Goal: Task Accomplishment & Management: Use online tool/utility

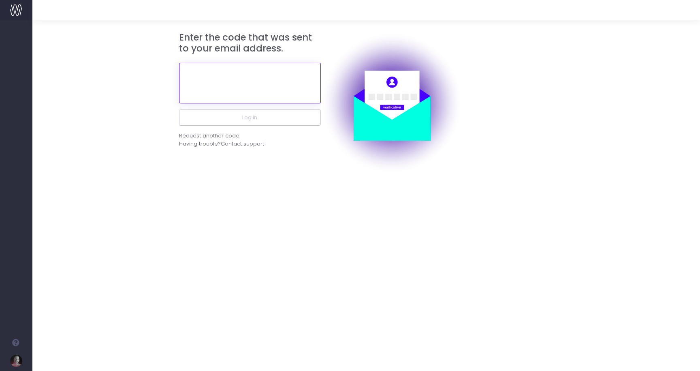
paste input "690762"
type input "690762"
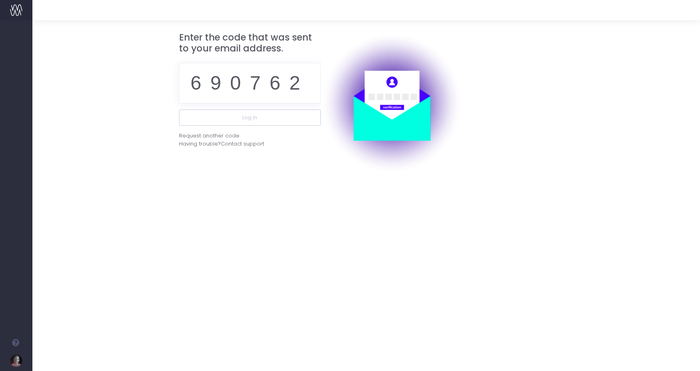
click at [133, 85] on form "Enter the code that was sent to your email address. 690762 Log in Request anoth…" at bounding box center [366, 103] width 644 height 142
click at [250, 115] on button "Log in" at bounding box center [250, 117] width 142 height 16
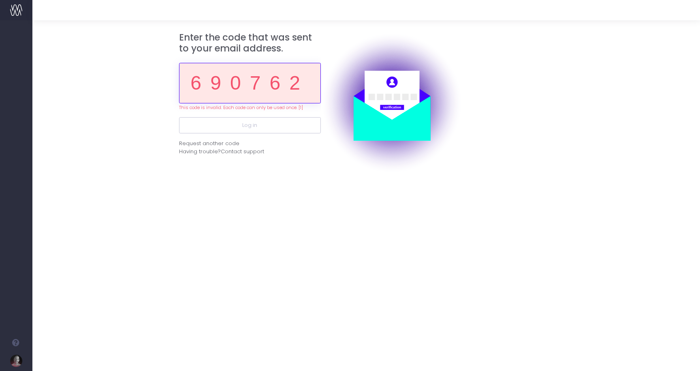
click at [225, 84] on input "690762" at bounding box center [250, 83] width 142 height 41
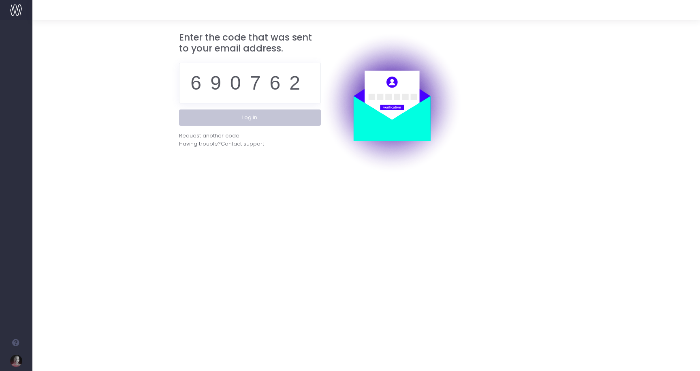
click at [233, 117] on button "Log in" at bounding box center [250, 117] width 142 height 16
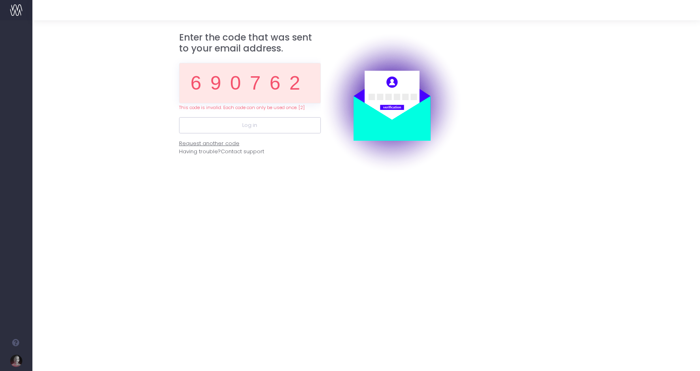
click at [217, 141] on div "Request another code" at bounding box center [209, 143] width 60 height 8
click at [242, 78] on input "690762" at bounding box center [250, 83] width 142 height 41
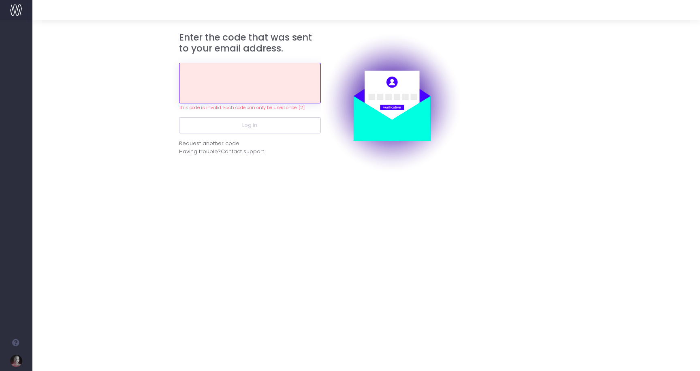
paste input "871574"
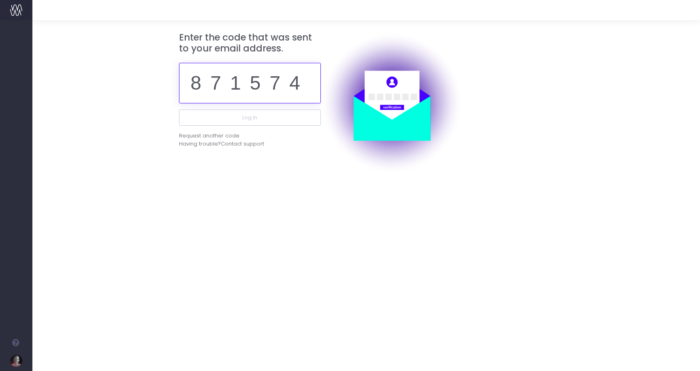
type input "871574"
click at [249, 162] on div "Enter the code that was sent to your email address. 871574 Log in Request anoth…" at bounding box center [250, 103] width 142 height 142
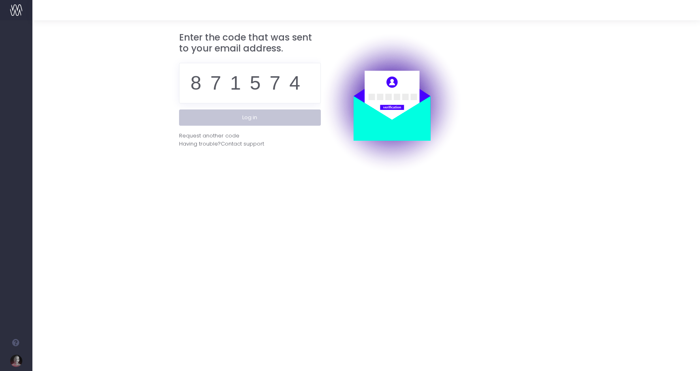
click at [250, 117] on button "Log in" at bounding box center [250, 117] width 142 height 16
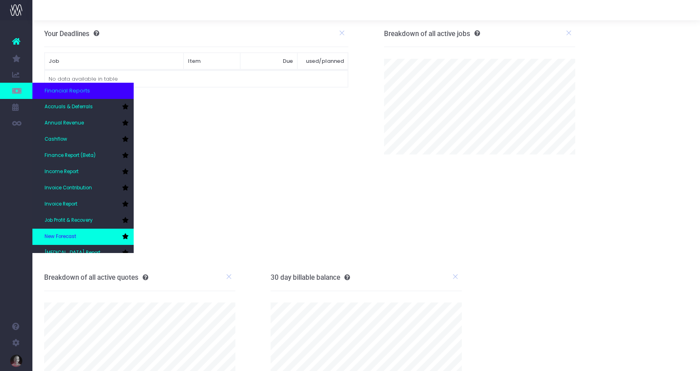
click at [82, 233] on link "New Forecast" at bounding box center [82, 236] width 101 height 16
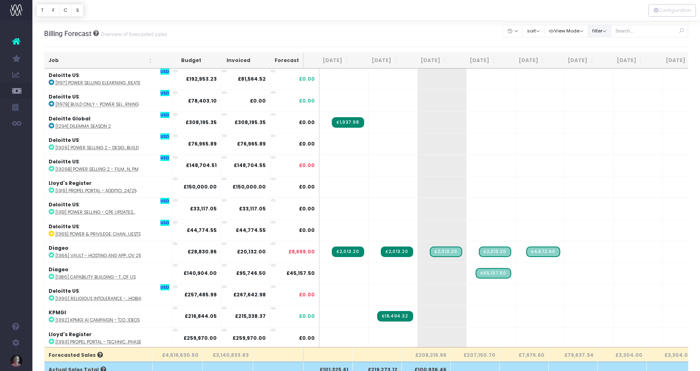
click at [610, 31] on button "filter" at bounding box center [599, 31] width 23 height 13
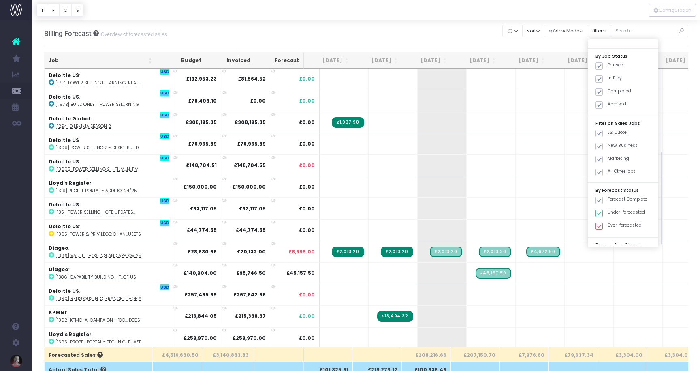
scroll to position [223, 0]
click at [607, 105] on div "JS: Quote" at bounding box center [623, 111] width 70 height 13
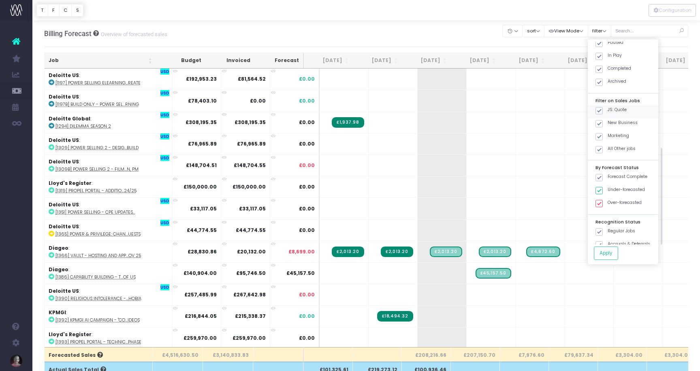
click at [603, 107] on span at bounding box center [598, 110] width 7 height 7
click at [608, 107] on input "JS: Quote" at bounding box center [610, 109] width 5 height 5
checkbox input "false"
click at [603, 120] on span at bounding box center [598, 123] width 7 height 7
click at [608, 119] on input "New Business" at bounding box center [610, 121] width 5 height 5
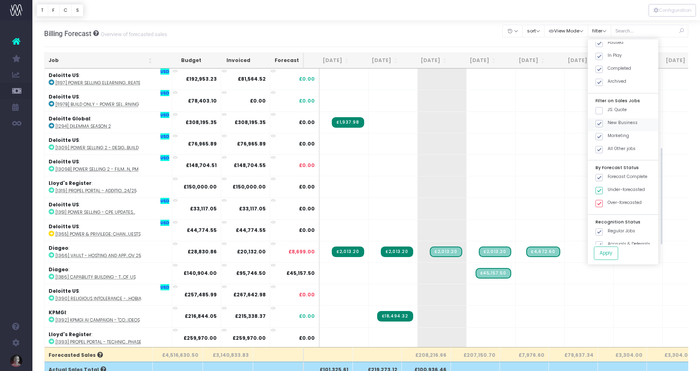
checkbox input "false"
click at [603, 133] on span at bounding box center [598, 136] width 7 height 7
click at [608, 132] on input "Marketing" at bounding box center [610, 134] width 5 height 5
checkbox input "false"
click at [618, 252] on button "Apply" at bounding box center [606, 252] width 24 height 13
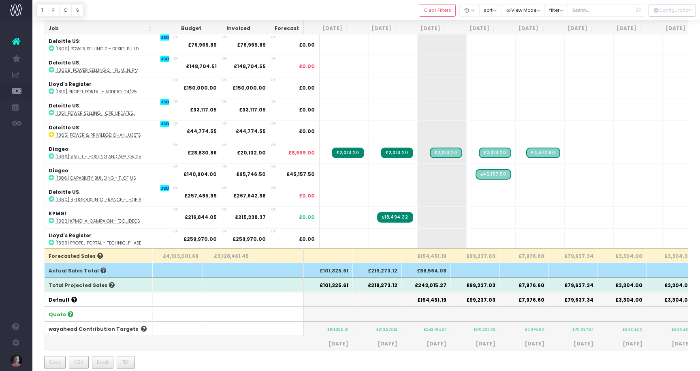
scroll to position [99, 0]
drag, startPoint x: 442, startPoint y: 283, endPoint x: 412, endPoint y: 283, distance: 30.0
click at [412, 283] on th "£243,015.27" at bounding box center [426, 284] width 49 height 15
click at [431, 277] on th "£243,015.27" at bounding box center [426, 284] width 49 height 15
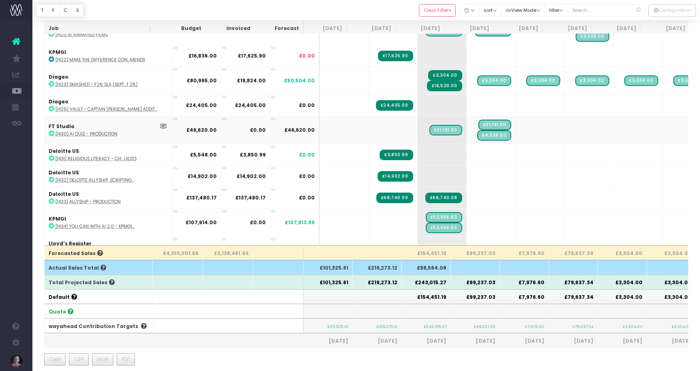
scroll to position [569, 0]
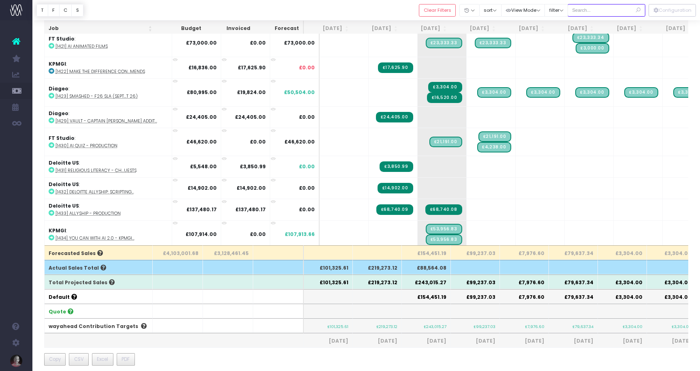
click at [596, 10] on input "text" at bounding box center [606, 10] width 78 height 13
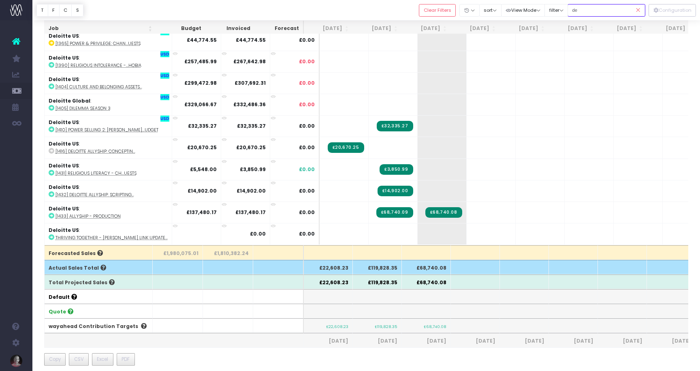
scroll to position [66, 0]
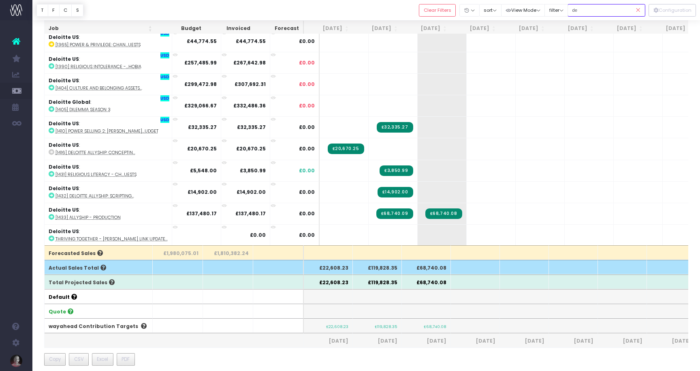
type input "d"
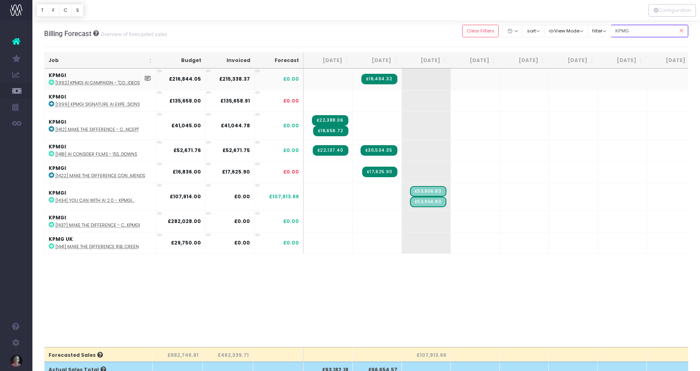
scroll to position [0, 0]
type input "KPMG"
click at [610, 31] on button "filter" at bounding box center [599, 31] width 23 height 13
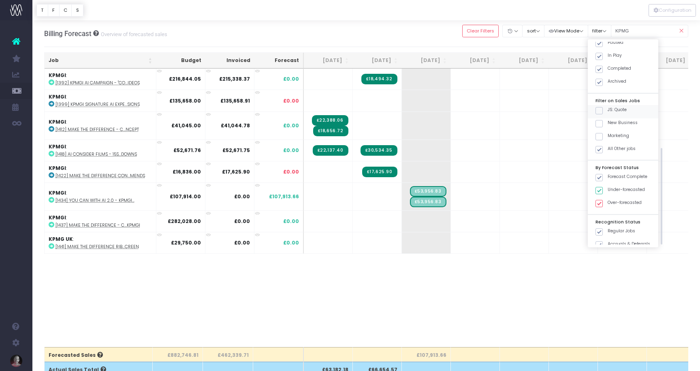
click at [603, 107] on span at bounding box center [598, 110] width 7 height 7
click at [608, 107] on input "JS: Quote" at bounding box center [610, 109] width 5 height 5
checkbox input "true"
click at [603, 146] on span at bounding box center [598, 149] width 7 height 7
click at [608, 145] on input "All Other jobs" at bounding box center [610, 147] width 5 height 5
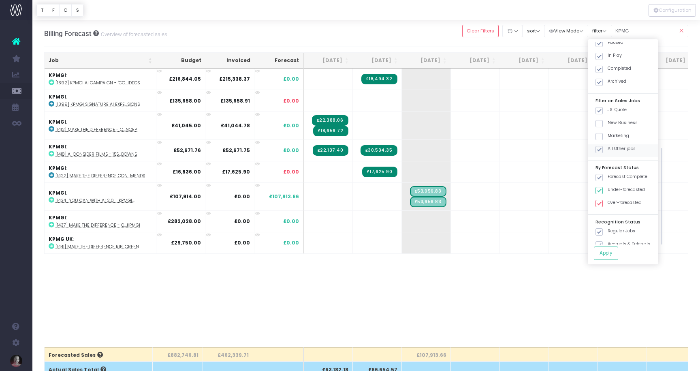
checkbox input "false"
click at [618, 253] on button "Apply" at bounding box center [606, 252] width 24 height 13
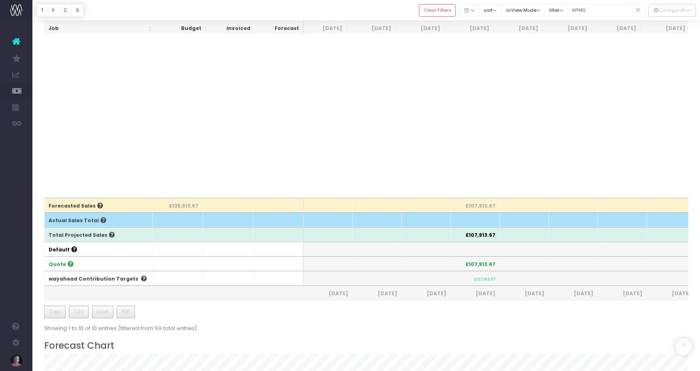
scroll to position [170, 0]
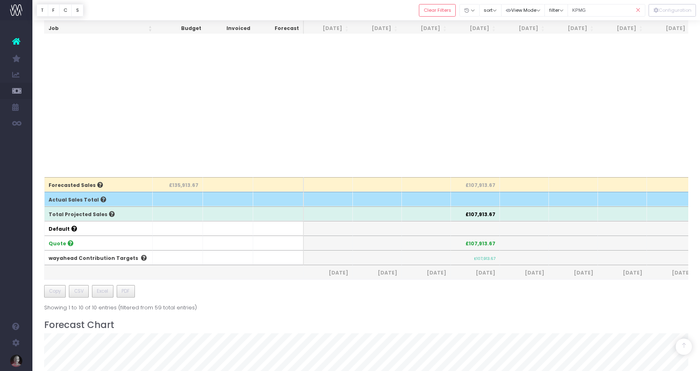
click at [477, 245] on th "£107,913.67" at bounding box center [475, 242] width 49 height 15
click at [482, 215] on th "£107,913.67" at bounding box center [475, 213] width 49 height 15
click at [480, 184] on th "£107,913.67" at bounding box center [475, 184] width 49 height 15
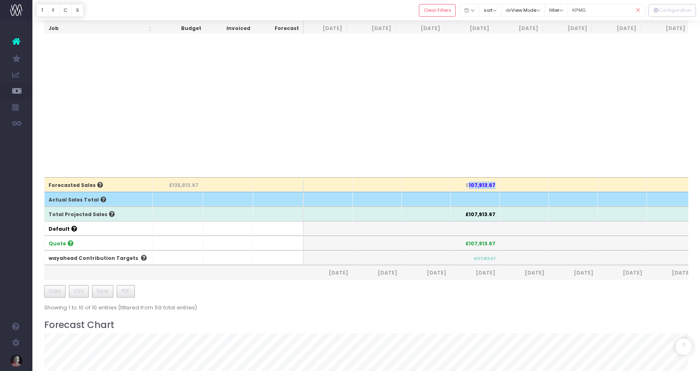
click at [480, 184] on th "£107,913.67" at bounding box center [475, 184] width 49 height 15
click at [480, 213] on th "£107,913.67" at bounding box center [475, 213] width 49 height 15
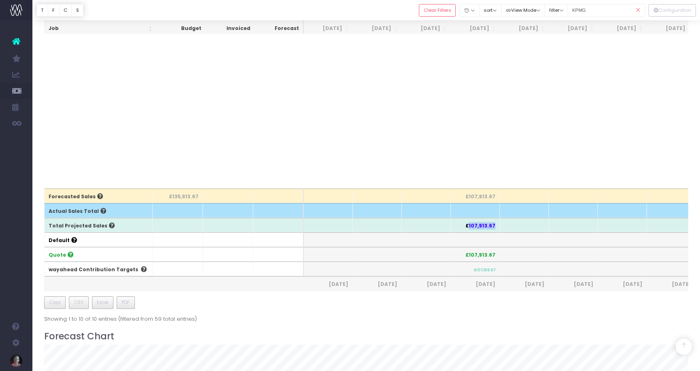
scroll to position [163, 0]
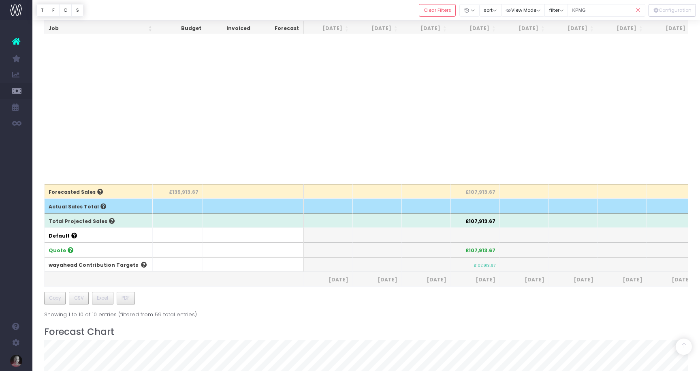
click at [499, 319] on div at bounding box center [366, 322] width 644 height 8
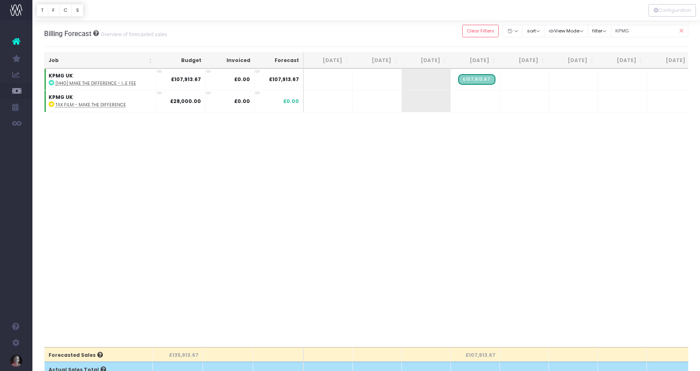
scroll to position [0, 0]
click at [546, 236] on div "Job Budget Invoiced Forecast [DATE] Aug [DATE] Oct [DATE] Dec [DATE] Feb [DATE]…" at bounding box center [366, 207] width 644 height 278
click at [681, 30] on icon at bounding box center [681, 31] width 14 height 17
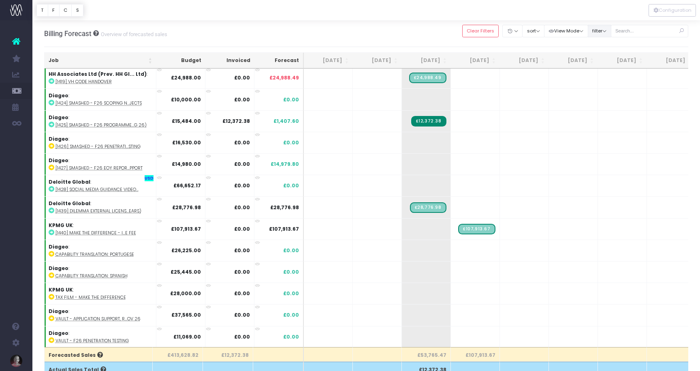
click at [611, 32] on button "filter" at bounding box center [599, 31] width 23 height 13
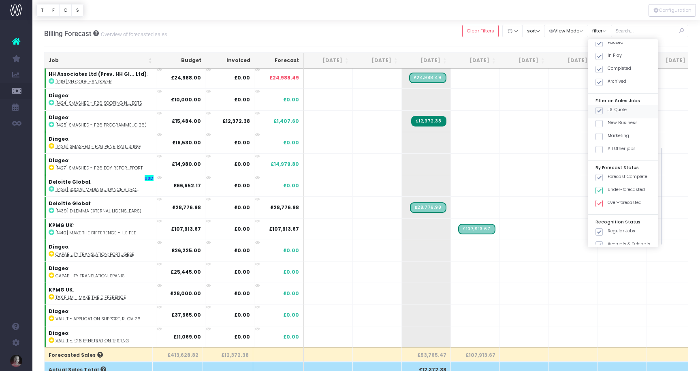
click at [603, 107] on span at bounding box center [598, 110] width 7 height 7
click at [608, 107] on input "JS: Quote" at bounding box center [610, 109] width 5 height 5
checkbox input "false"
click at [603, 146] on span at bounding box center [598, 149] width 7 height 7
click at [608, 145] on input "All Other jobs" at bounding box center [610, 147] width 5 height 5
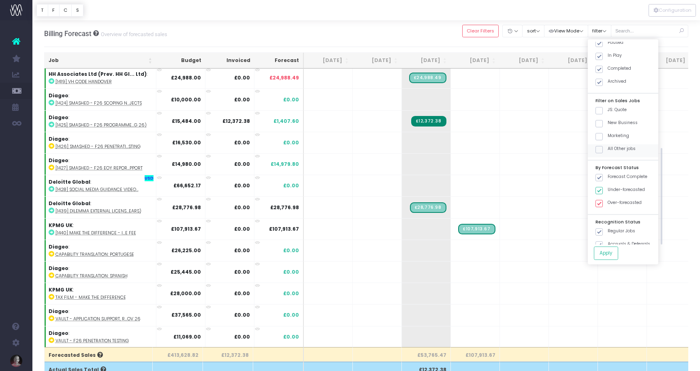
checkbox input "true"
click at [614, 260] on div "By Job Lead All jonathanmalyon [PERSON_NAME] [PERSON_NAME] [PERSON_NAME] [PERSO…" at bounding box center [623, 151] width 70 height 225
click at [614, 254] on button "Apply" at bounding box center [606, 252] width 24 height 13
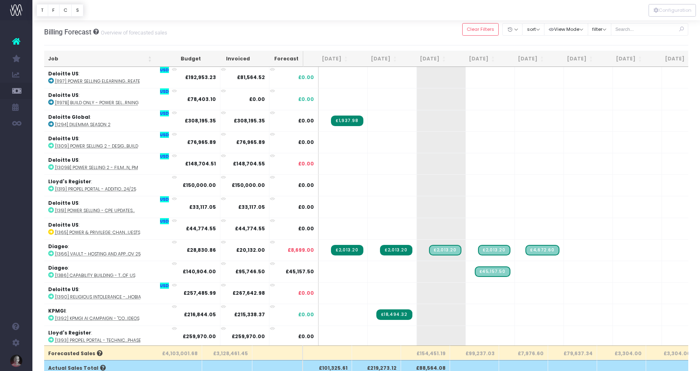
scroll to position [0, 1]
click at [611, 30] on button "filter" at bounding box center [599, 29] width 23 height 13
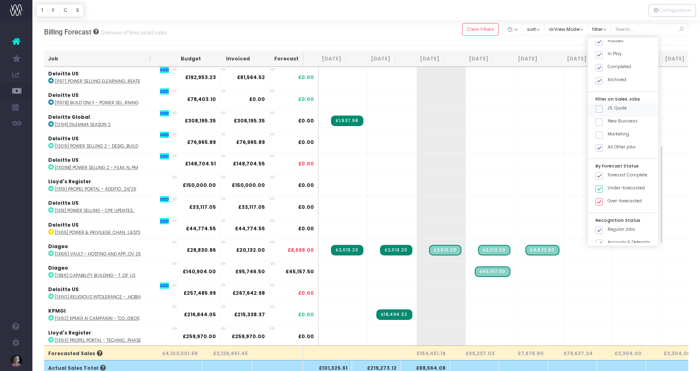
click at [603, 105] on span at bounding box center [598, 108] width 7 height 7
click at [608, 105] on input "JS: Quote" at bounding box center [610, 107] width 5 height 5
click at [603, 105] on span at bounding box center [598, 108] width 7 height 7
click at [608, 105] on input "JS: Quote" at bounding box center [610, 107] width 5 height 5
checkbox input "false"
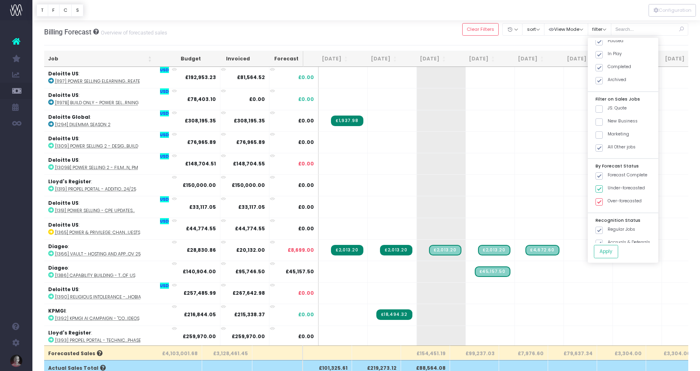
click at [422, 28] on div "Billing Forecast Overview of forecasted sales Clear Filters Hide [DATE] [DATE] …" at bounding box center [366, 32] width 644 height 27
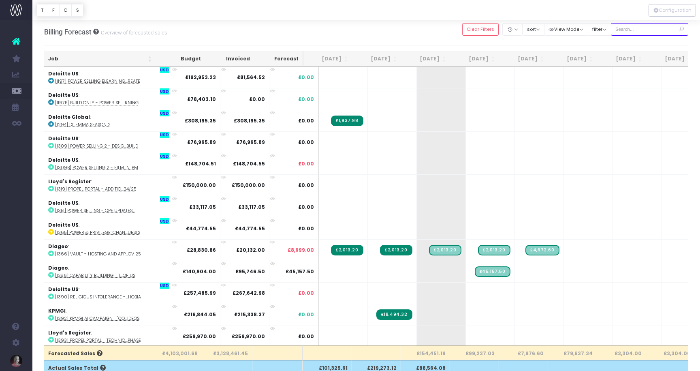
click at [636, 27] on input "text" at bounding box center [650, 29] width 78 height 13
type input "MtD"
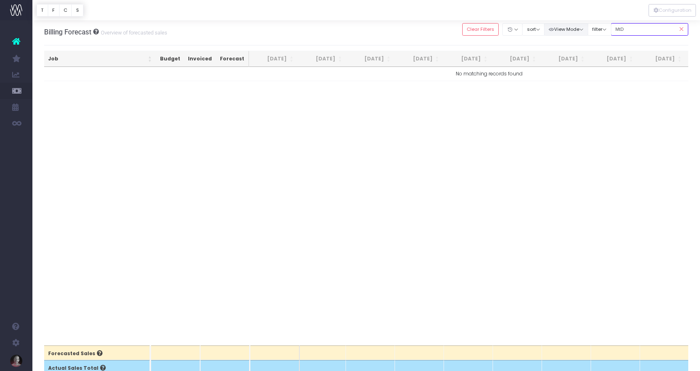
drag, startPoint x: 645, startPoint y: 30, endPoint x: 591, endPoint y: 30, distance: 54.3
click at [591, 30] on div "Clear Filters Hide [DATE] [DATE] [DATE] [DATE] [DATE] [DATE] [DATE] [DATE] [DAT…" at bounding box center [575, 29] width 226 height 17
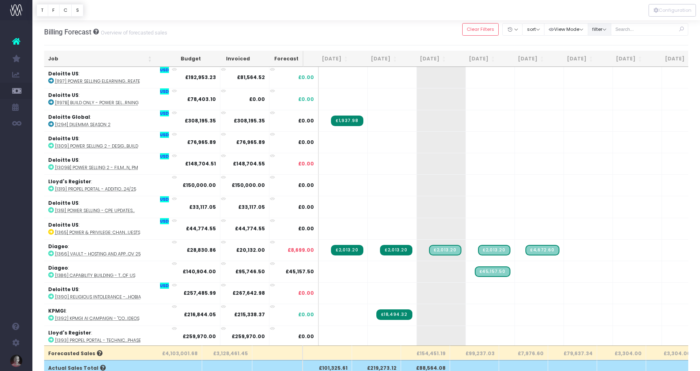
click at [611, 30] on button "filter" at bounding box center [599, 29] width 23 height 13
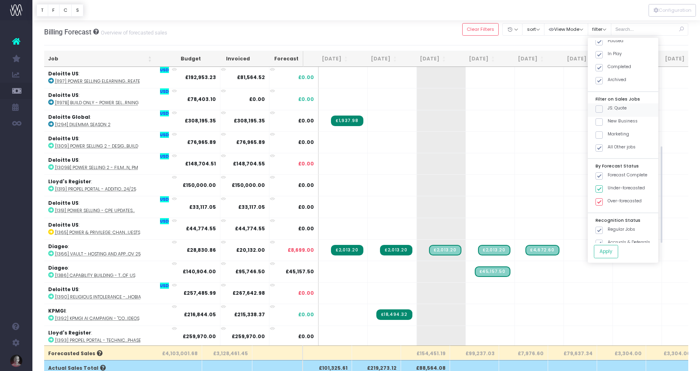
click at [621, 105] on label "JS: Quote" at bounding box center [610, 108] width 31 height 6
click at [613, 105] on input "JS: Quote" at bounding box center [610, 107] width 5 height 5
checkbox input "true"
click at [603, 144] on span at bounding box center [598, 147] width 7 height 7
click at [608, 144] on input "All Other jobs" at bounding box center [610, 146] width 5 height 5
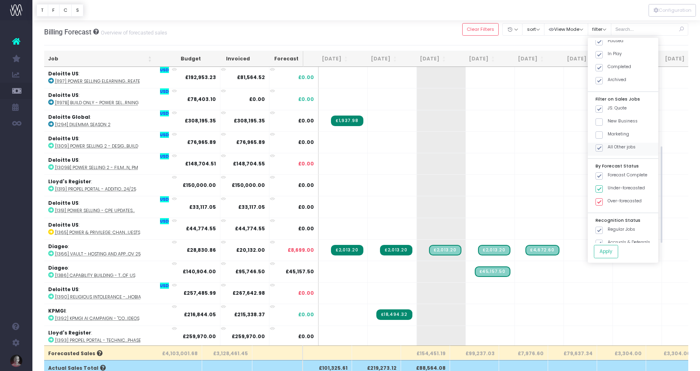
checkbox input "false"
click at [617, 253] on button "Apply" at bounding box center [606, 251] width 24 height 13
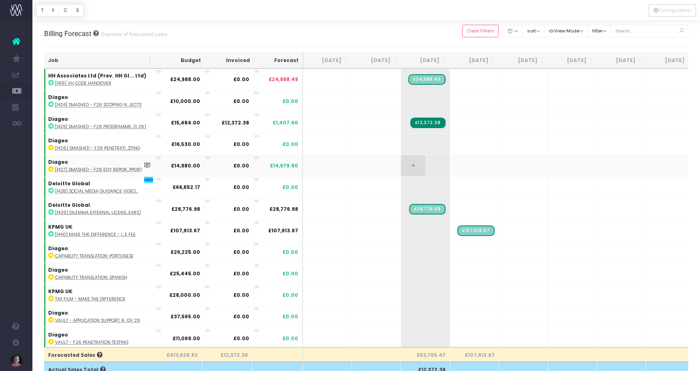
scroll to position [0, 0]
click at [50, 233] on icon at bounding box center [51, 234] width 6 height 6
